Goal: Information Seeking & Learning: Learn about a topic

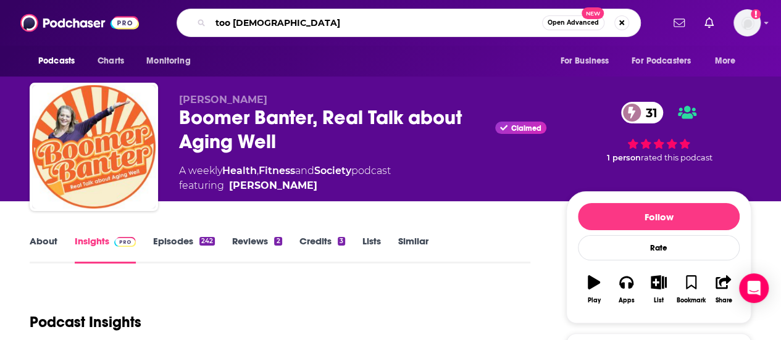
type input "too [DEMOGRAPHIC_DATA]"
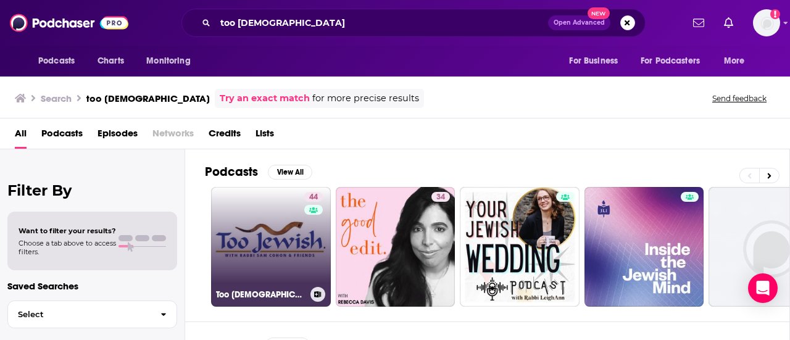
click at [254, 249] on link "44 Too [DEMOGRAPHIC_DATA]" at bounding box center [271, 247] width 120 height 120
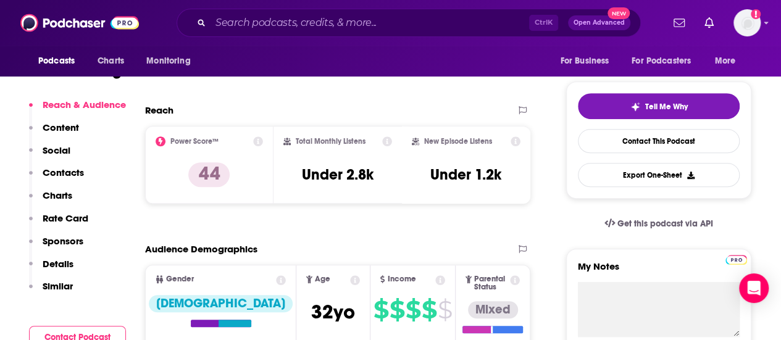
scroll to position [247, 0]
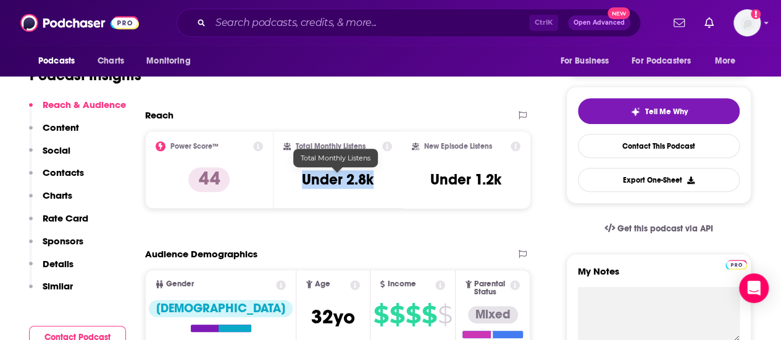
drag, startPoint x: 380, startPoint y: 185, endPoint x: 304, endPoint y: 175, distance: 75.9
click at [304, 175] on div "Total Monthly Listens Under 2.8k" at bounding box center [337, 169] width 109 height 57
copy h3 "Under 2.8k"
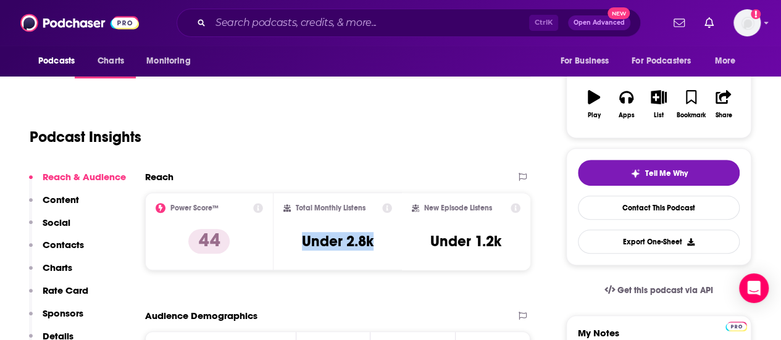
scroll to position [0, 0]
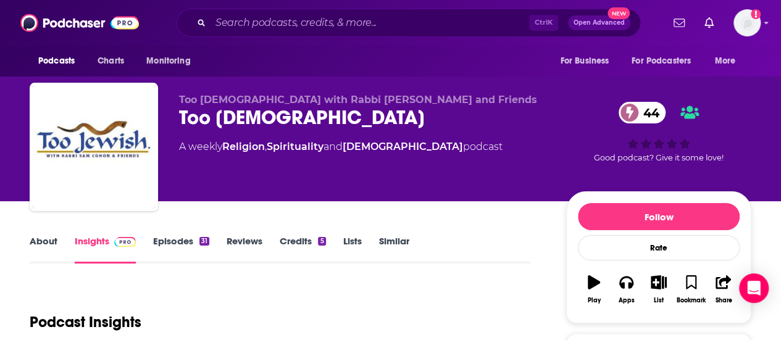
click at [46, 239] on link "About" at bounding box center [44, 249] width 28 height 28
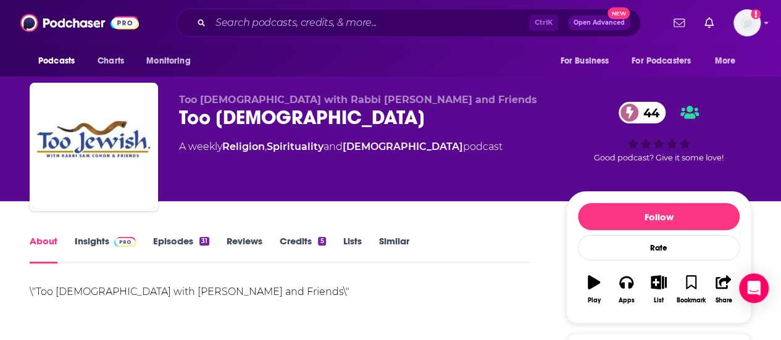
click at [96, 241] on link "Insights" at bounding box center [105, 249] width 61 height 28
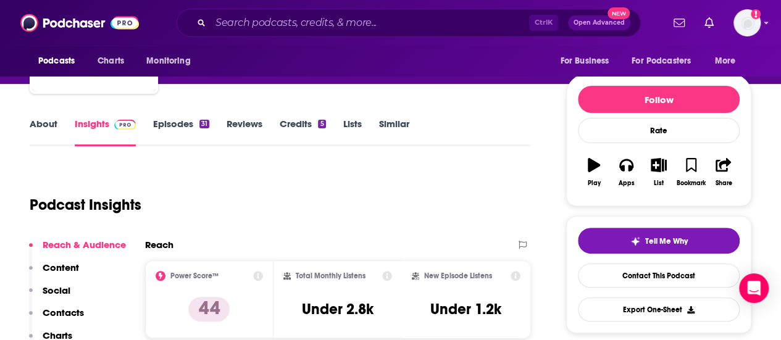
scroll to position [247, 0]
